Goal: Register for event/course

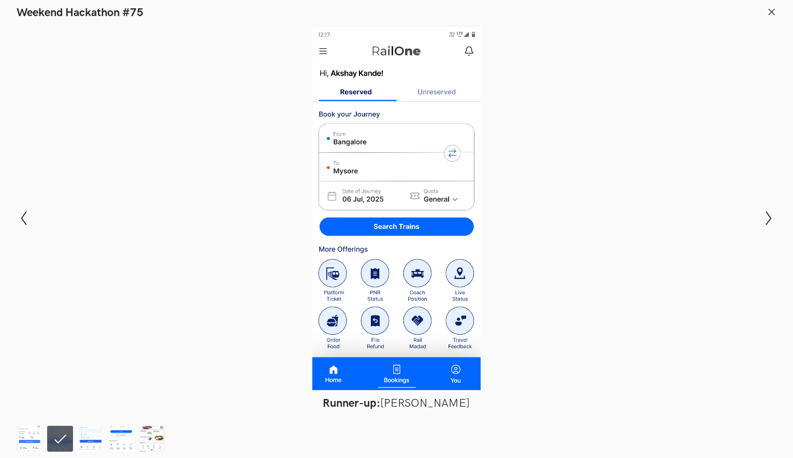
scroll to position [985, 0]
click at [23, 436] on img at bounding box center [30, 439] width 26 height 26
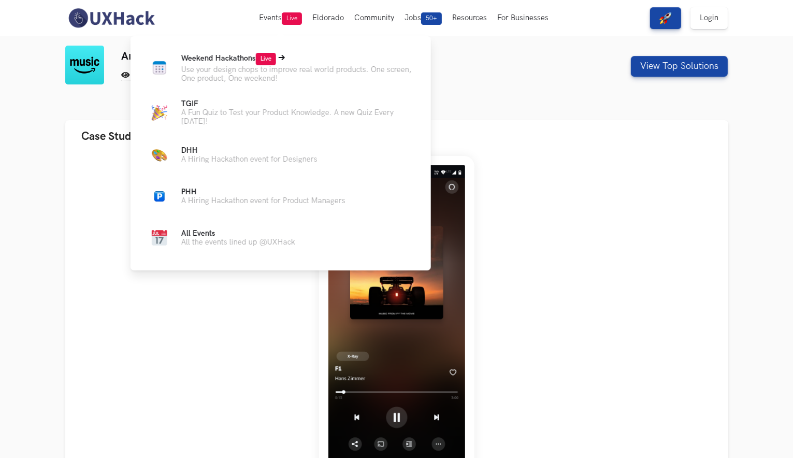
click at [250, 69] on p "Use your design chops to improve real world products. One screen, One product, …" at bounding box center [297, 74] width 233 height 18
click at [273, 56] on span "Live" at bounding box center [266, 59] width 20 height 12
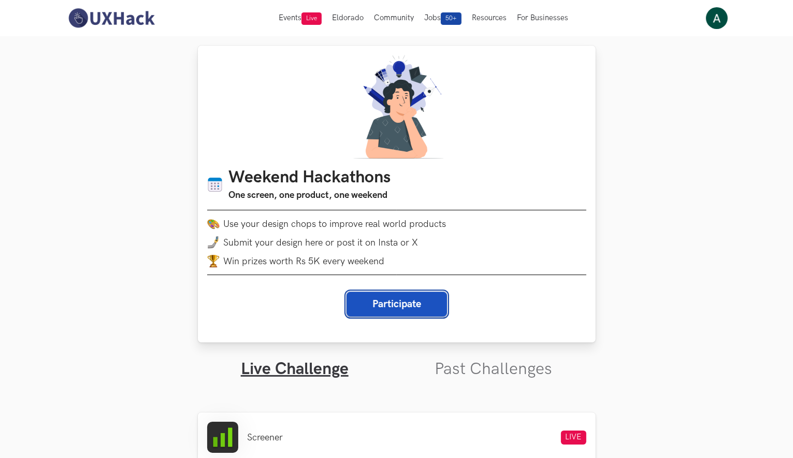
click at [406, 311] on button "Participate" at bounding box center [397, 304] width 101 height 25
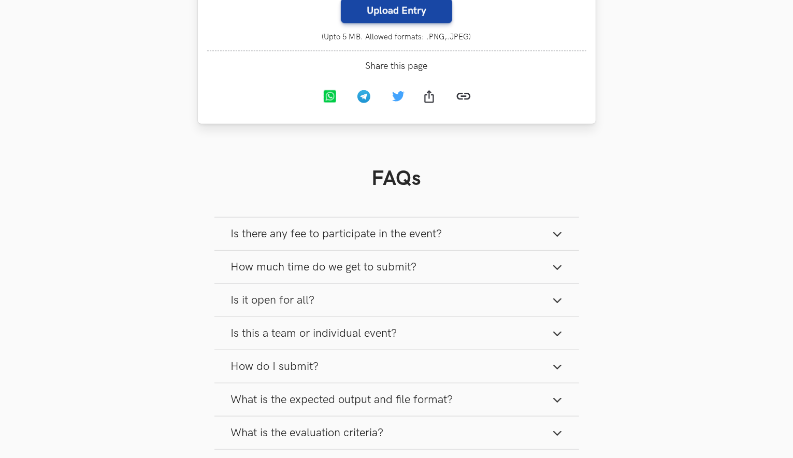
scroll to position [1244, 0]
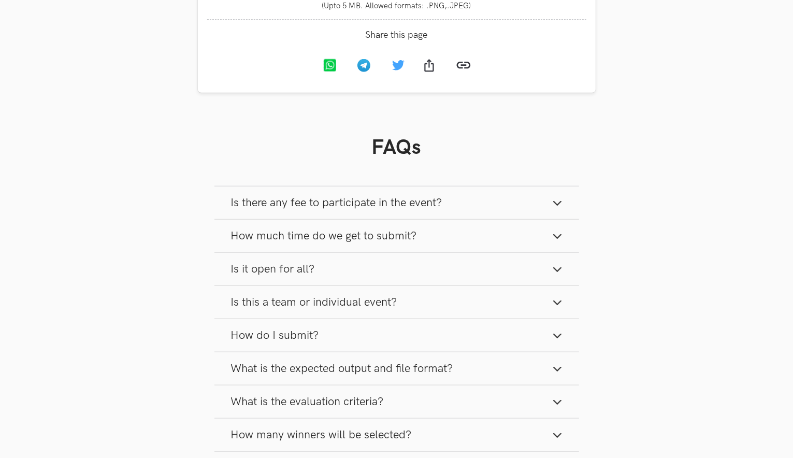
click at [354, 210] on span "Is there any fee to participate in the event?" at bounding box center [336, 203] width 211 height 14
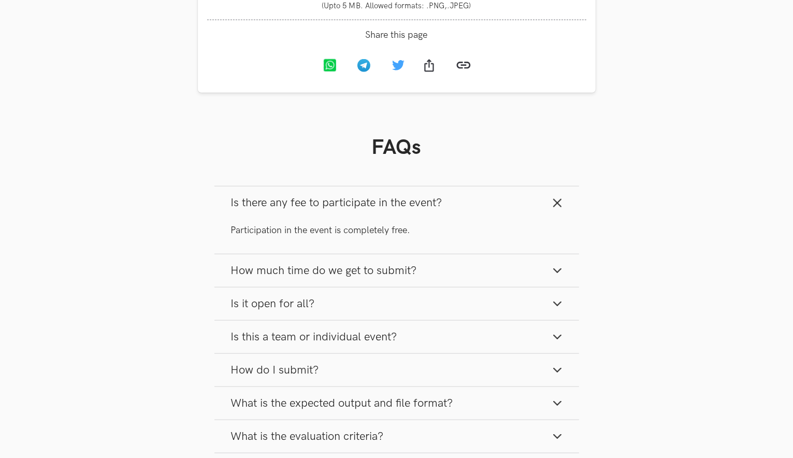
click at [354, 210] on span "Is there any fee to participate in the event?" at bounding box center [336, 203] width 211 height 14
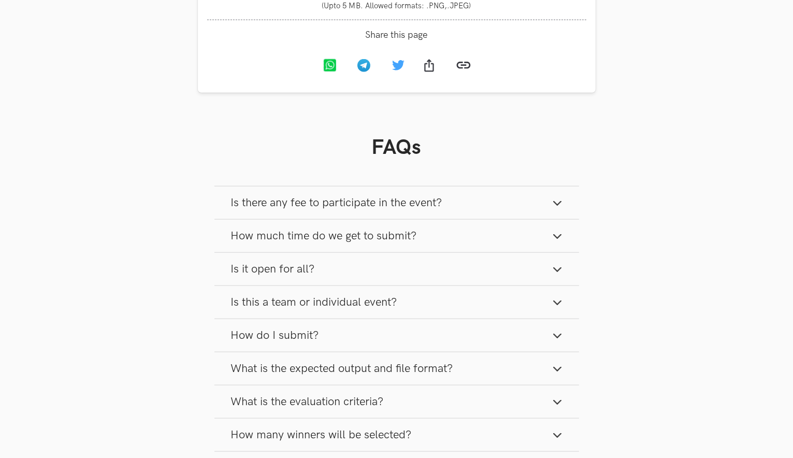
click at [354, 243] on span "How much time do we get to submit?" at bounding box center [324, 236] width 186 height 14
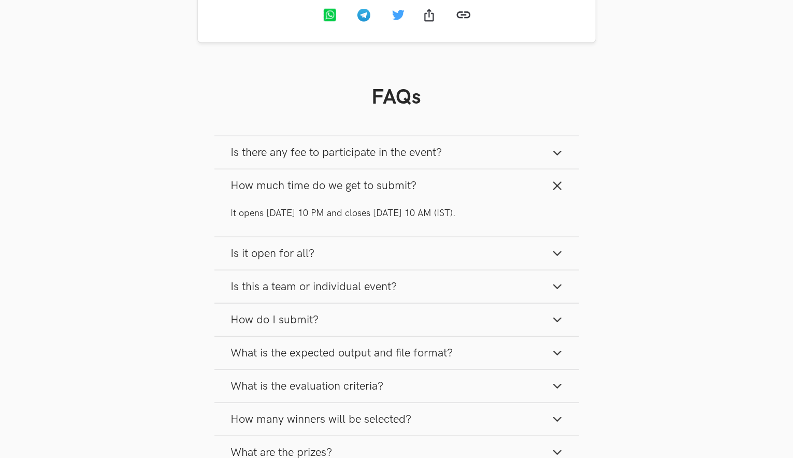
scroll to position [1295, 0]
click at [344, 268] on button "Is it open for all?" at bounding box center [397, 252] width 365 height 33
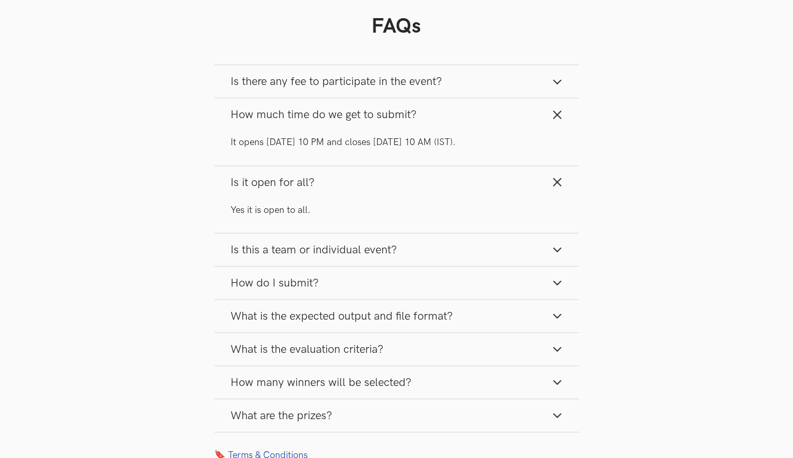
scroll to position [1399, 0]
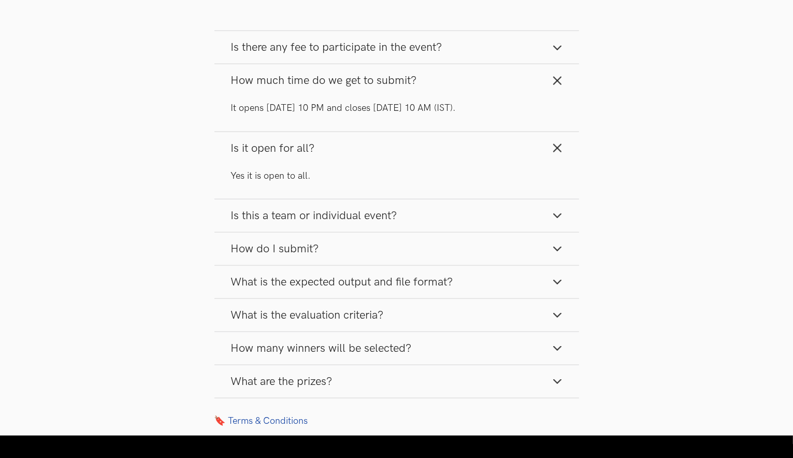
click at [333, 223] on span "Is this a team or individual event?" at bounding box center [314, 216] width 166 height 14
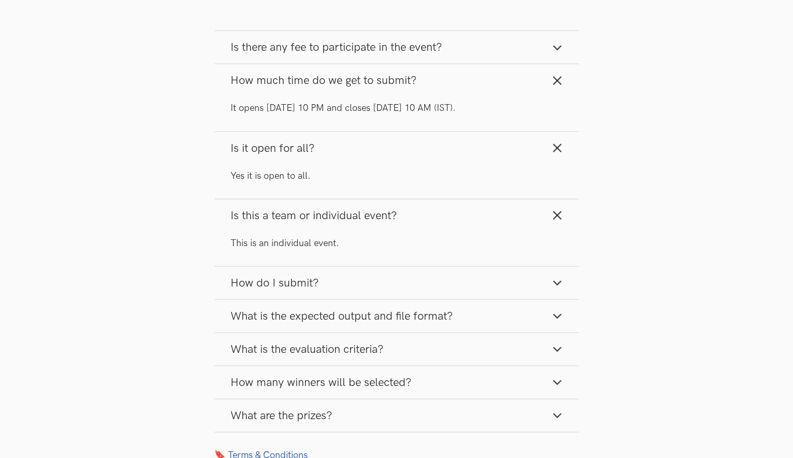
click at [332, 223] on span "Is this a team or individual event?" at bounding box center [314, 216] width 166 height 14
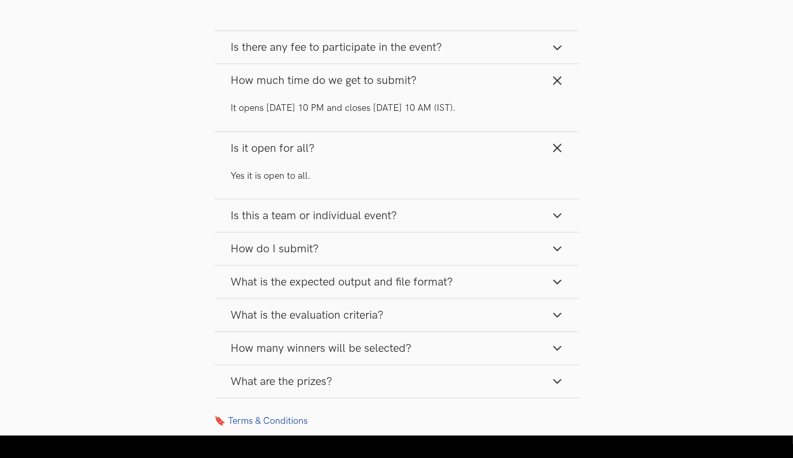
click at [332, 255] on button "How do I submit?" at bounding box center [397, 249] width 365 height 33
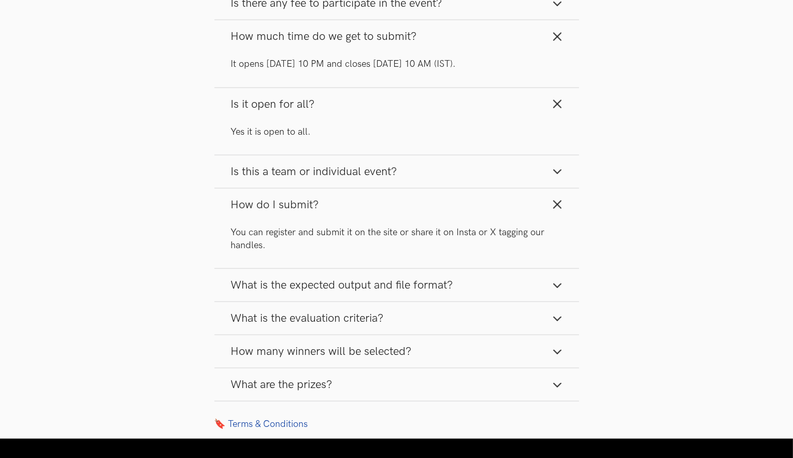
scroll to position [1451, 0]
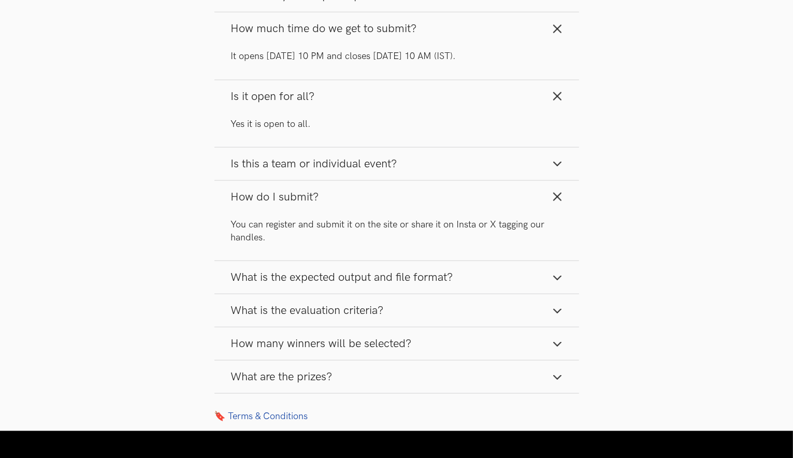
click at [329, 284] on span "What is the expected output and file format?" at bounding box center [342, 277] width 222 height 14
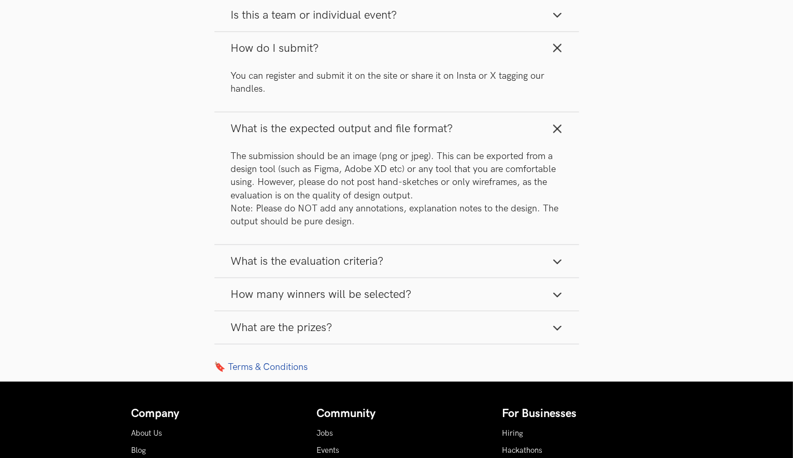
scroll to position [1606, 0]
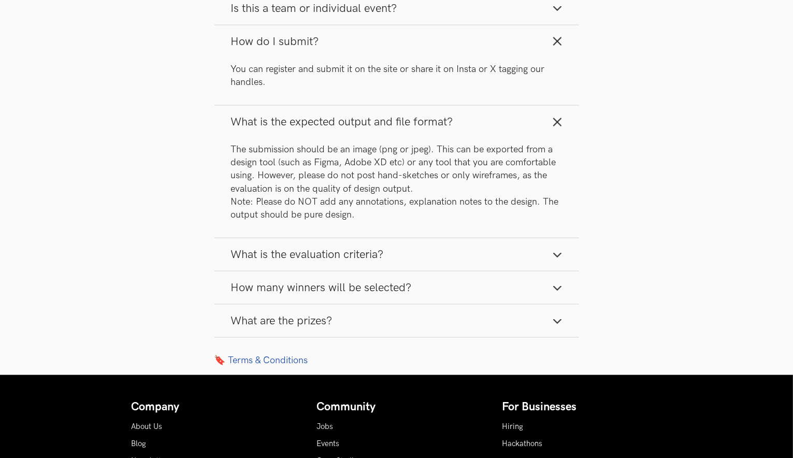
click at [327, 260] on button "What is the evaluation criteria?" at bounding box center [397, 254] width 365 height 33
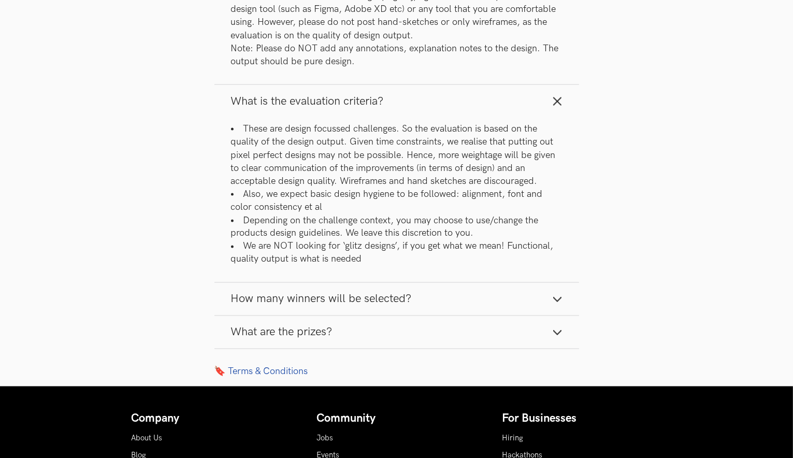
scroll to position [1865, 0]
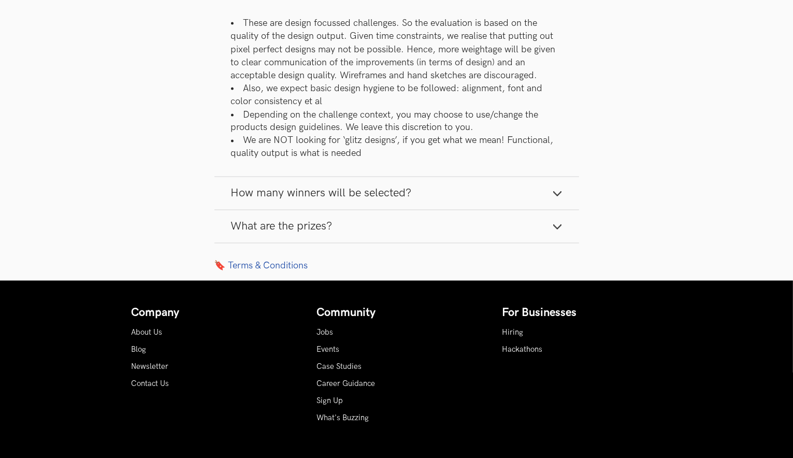
click at [324, 234] on span "What are the prizes?" at bounding box center [282, 227] width 102 height 14
